Goal: Information Seeking & Learning: Learn about a topic

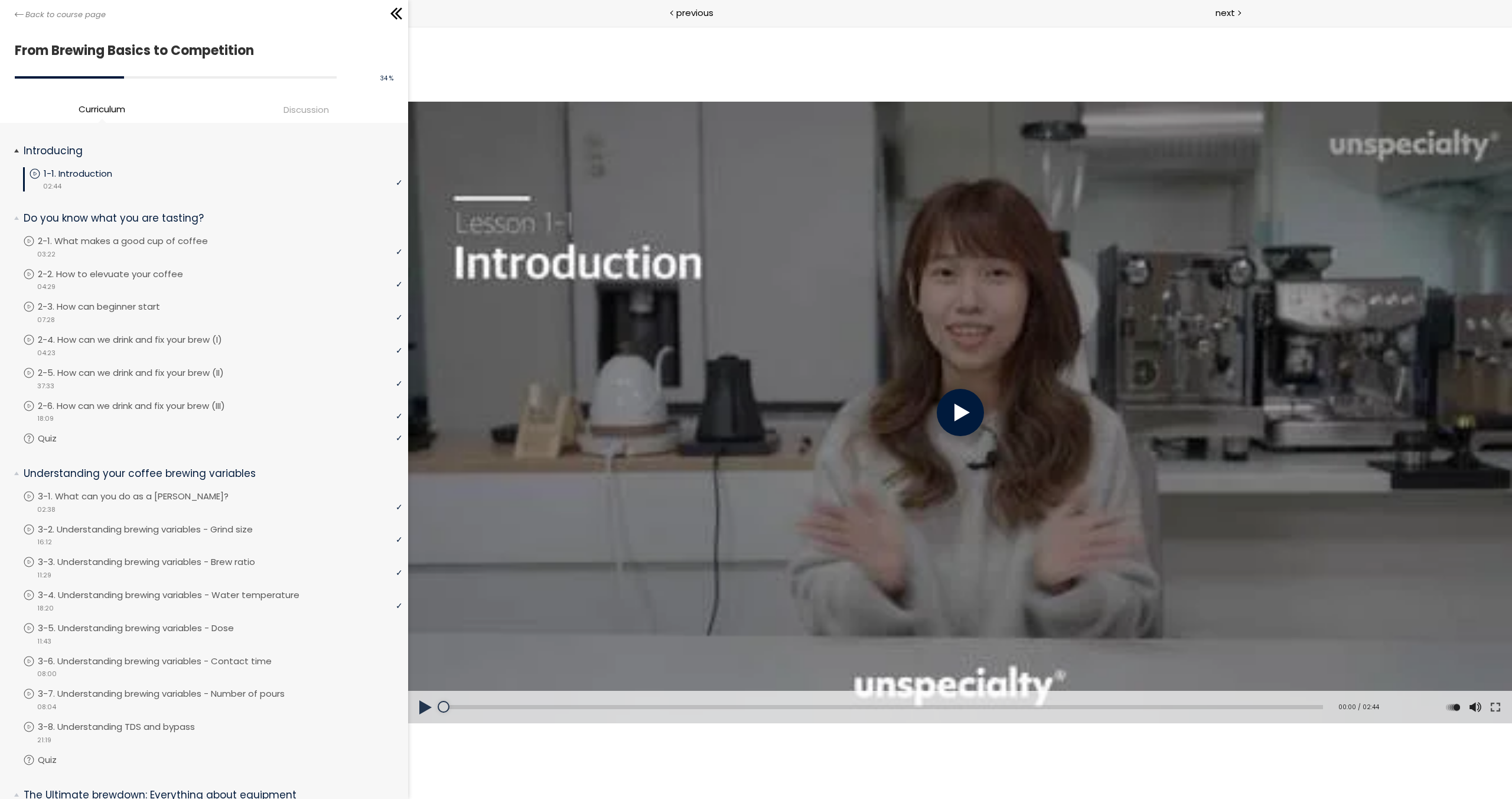
click at [153, 167] on link "1-1. Introduction" at bounding box center [216, 174] width 373 height 13
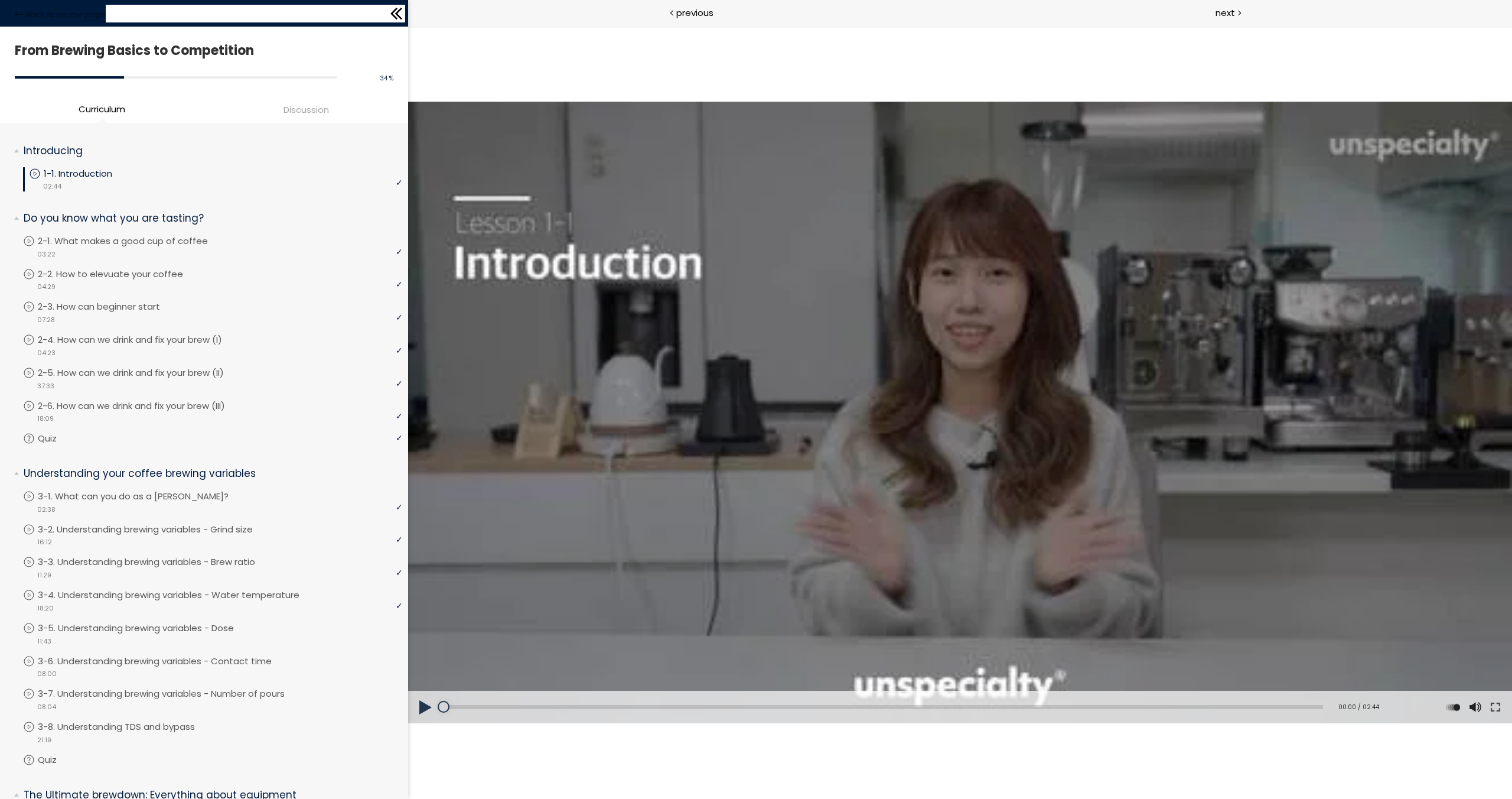
click at [89, 21] on div "Back to course page" at bounding box center [203, 13] width 408 height 26
click at [82, 13] on span "Back to course page" at bounding box center [65, 14] width 80 height 11
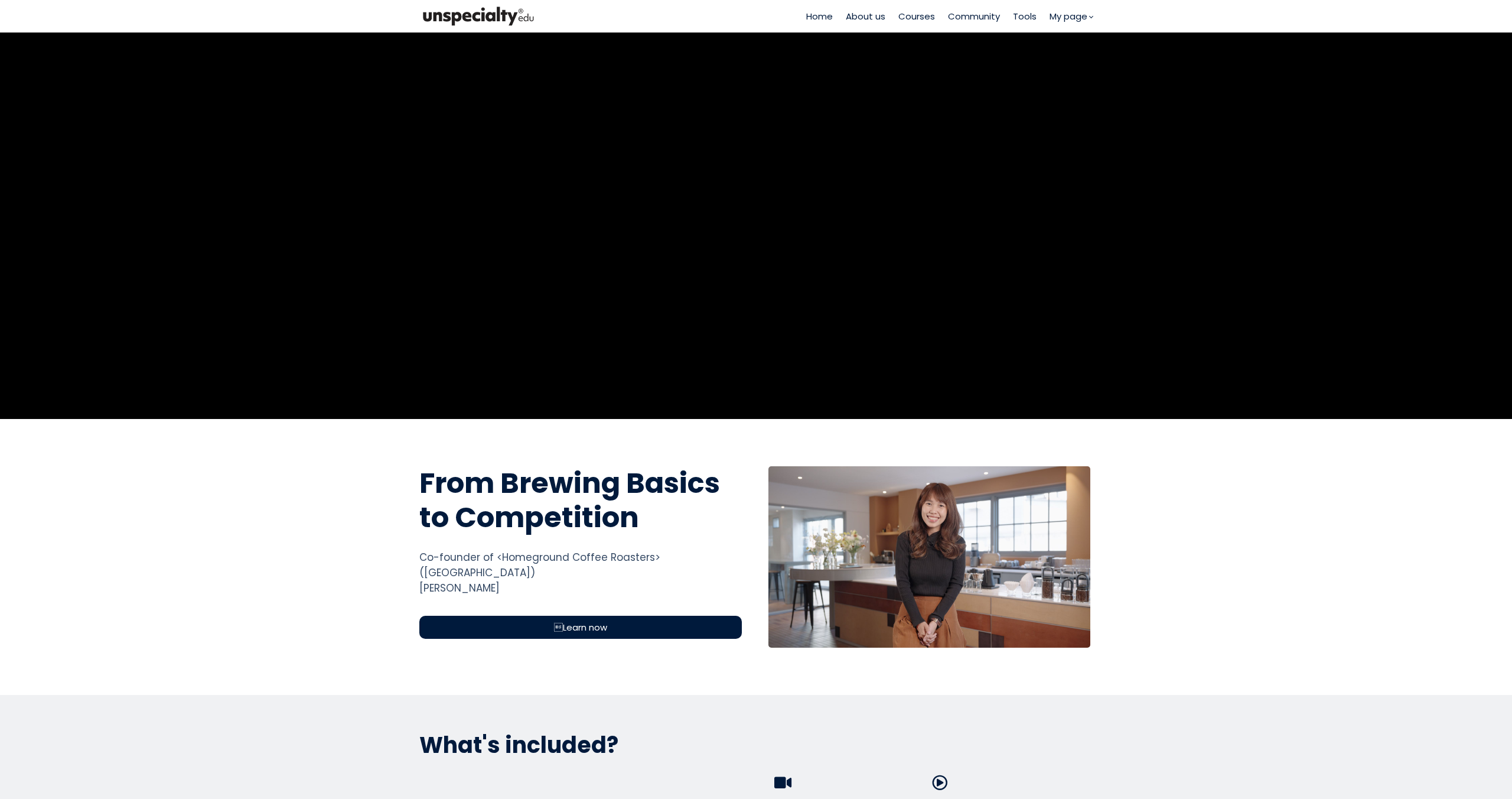
click at [921, 19] on span "Courses" at bounding box center [917, 16] width 37 height 13
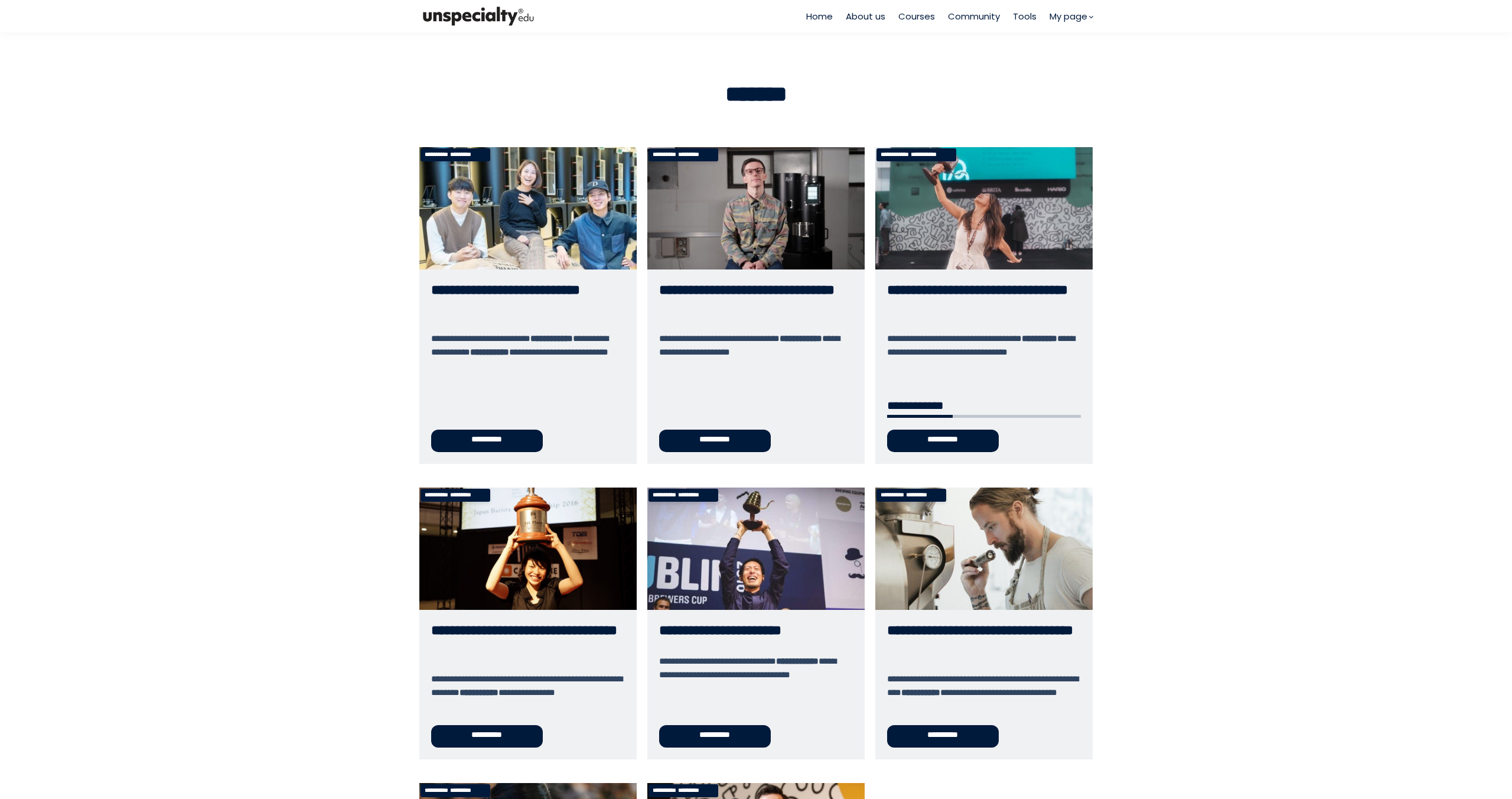
scroll to position [236, 0]
